Goal: Information Seeking & Learning: Learn about a topic

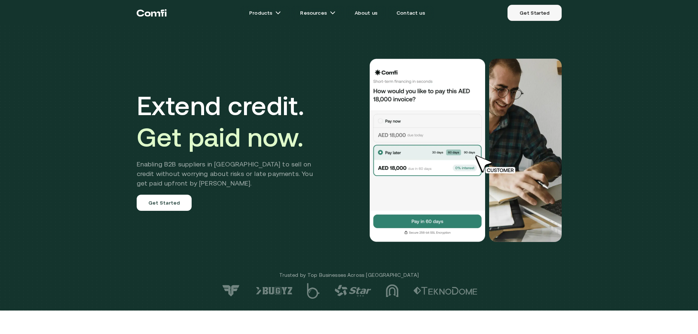
click at [537, 17] on link "Get Started" at bounding box center [535, 13] width 54 height 16
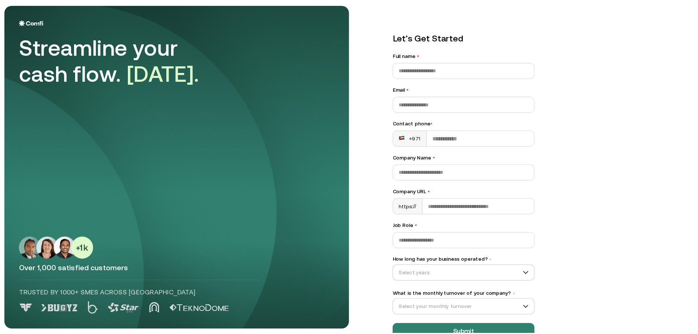
scroll to position [21, 0]
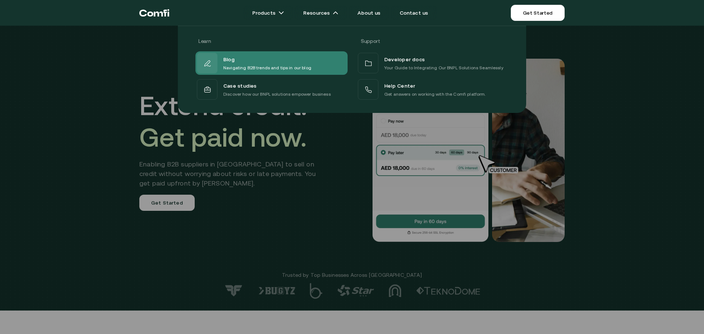
click at [260, 62] on div "Blog" at bounding box center [267, 60] width 88 height 10
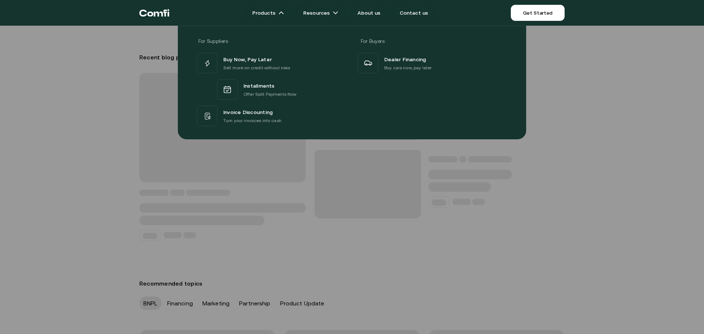
click at [101, 74] on div "For Suppliers For Buyers Buy Now, Pay Later Sell more on credit without risks I…" at bounding box center [352, 79] width 704 height 119
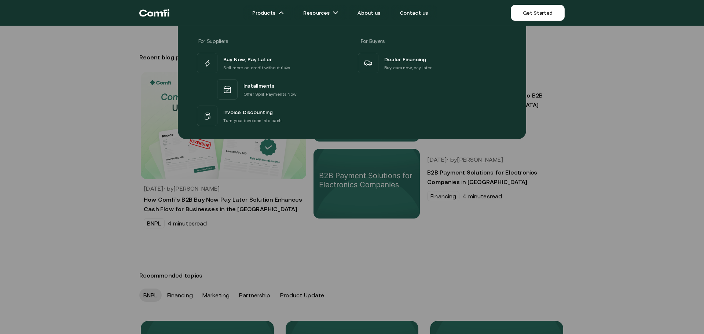
click at [152, 15] on icon "Return to the top of the Comfi home page" at bounding box center [150, 14] width 6 height 5
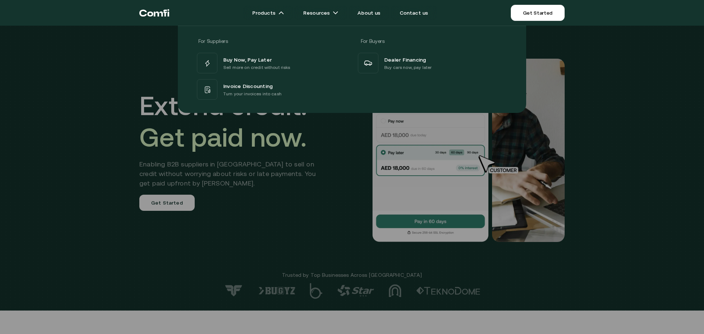
click at [359, 136] on div at bounding box center [352, 193] width 704 height 334
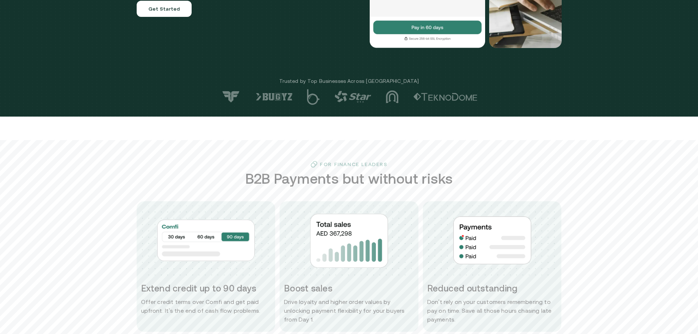
scroll to position [183, 0]
